Goal: Information Seeking & Learning: Learn about a topic

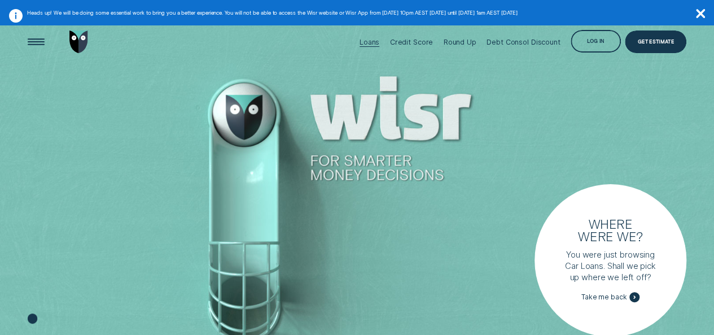
click at [380, 41] on div "Loans" at bounding box center [370, 42] width 20 height 8
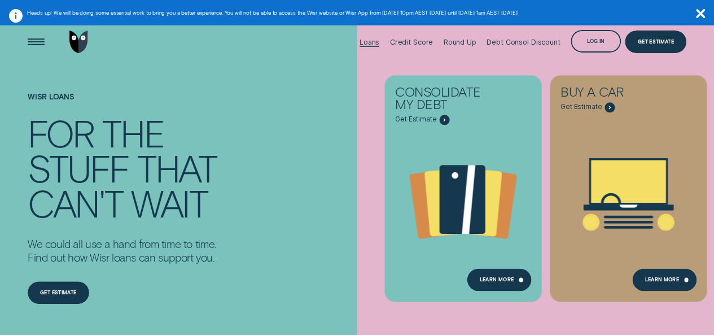
click at [371, 41] on div "Loans" at bounding box center [370, 42] width 20 height 8
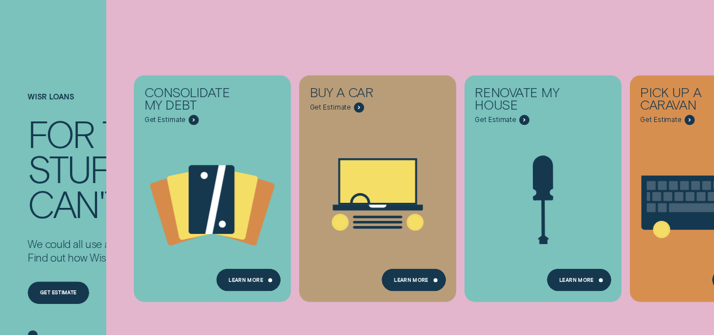
scroll to position [136, 0]
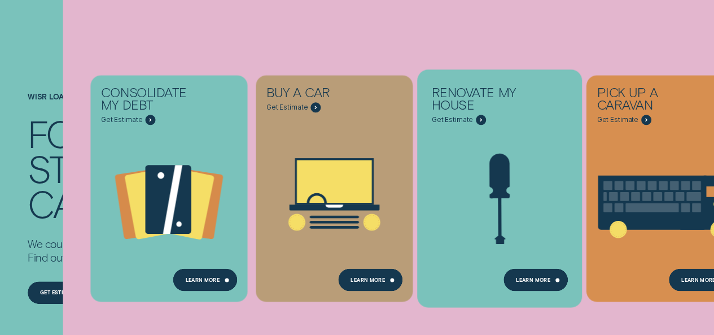
click at [482, 201] on icon "Renovate My House - Learn more" at bounding box center [499, 201] width 165 height 126
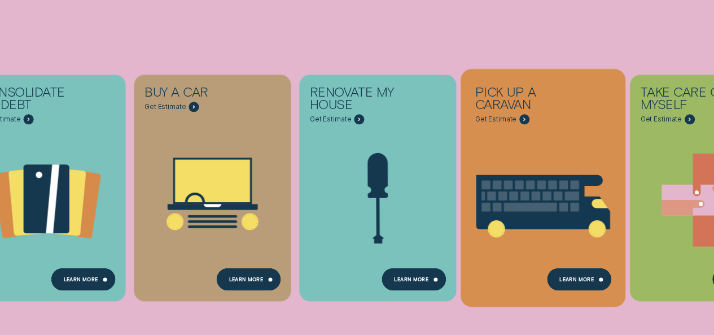
click at [554, 188] on icon "Pick up a caravan - Learn more" at bounding box center [552, 185] width 9 height 9
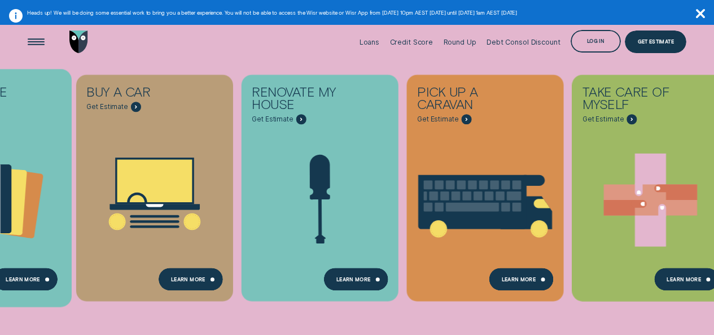
scroll to position [184, 0]
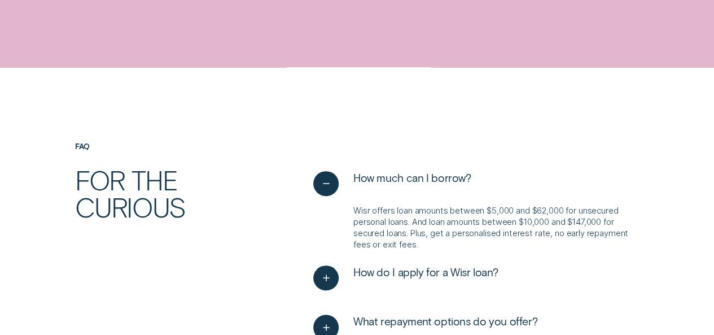
scroll to position [2333, 0]
